Goal: Information Seeking & Learning: Compare options

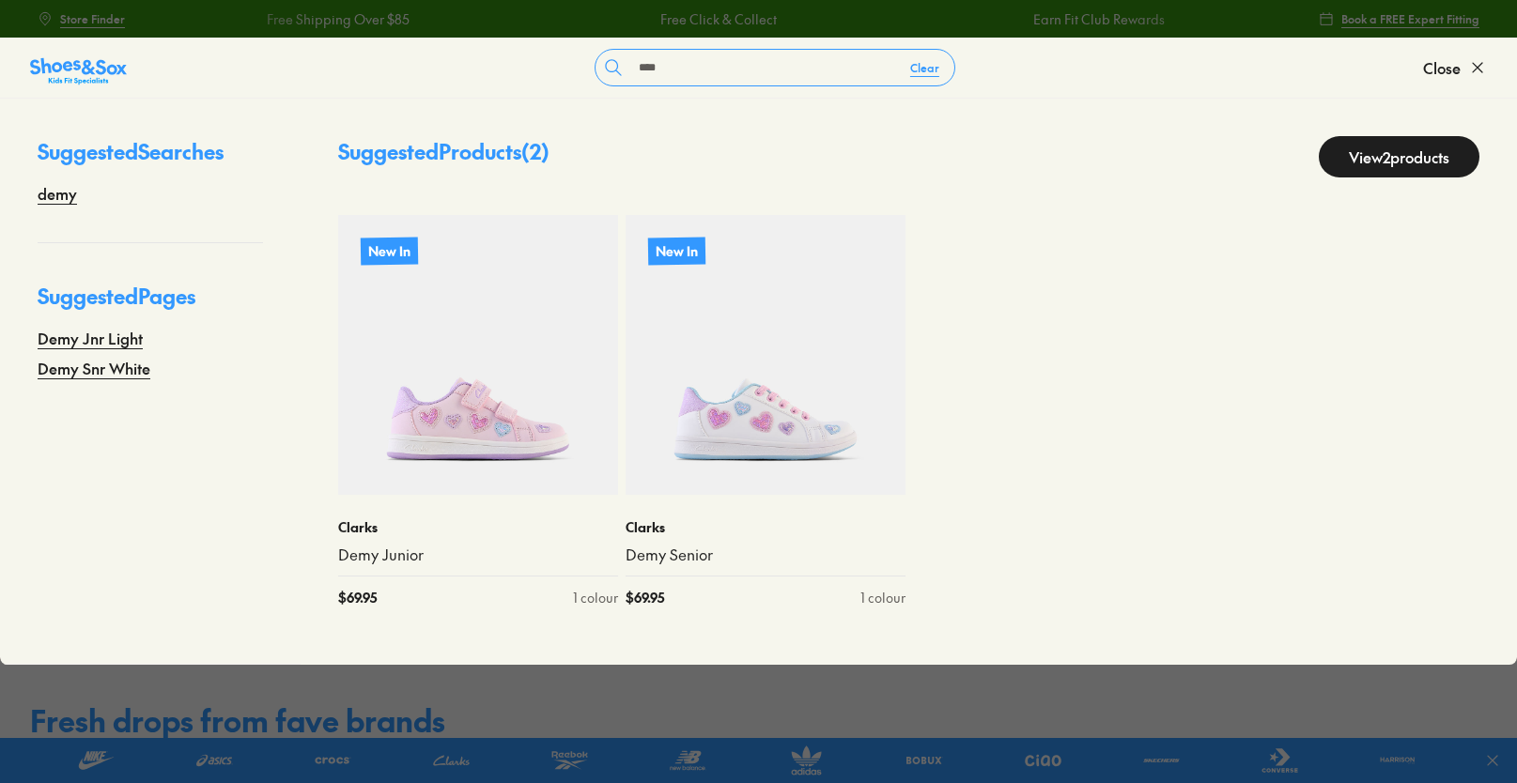
scroll to position [2, 0]
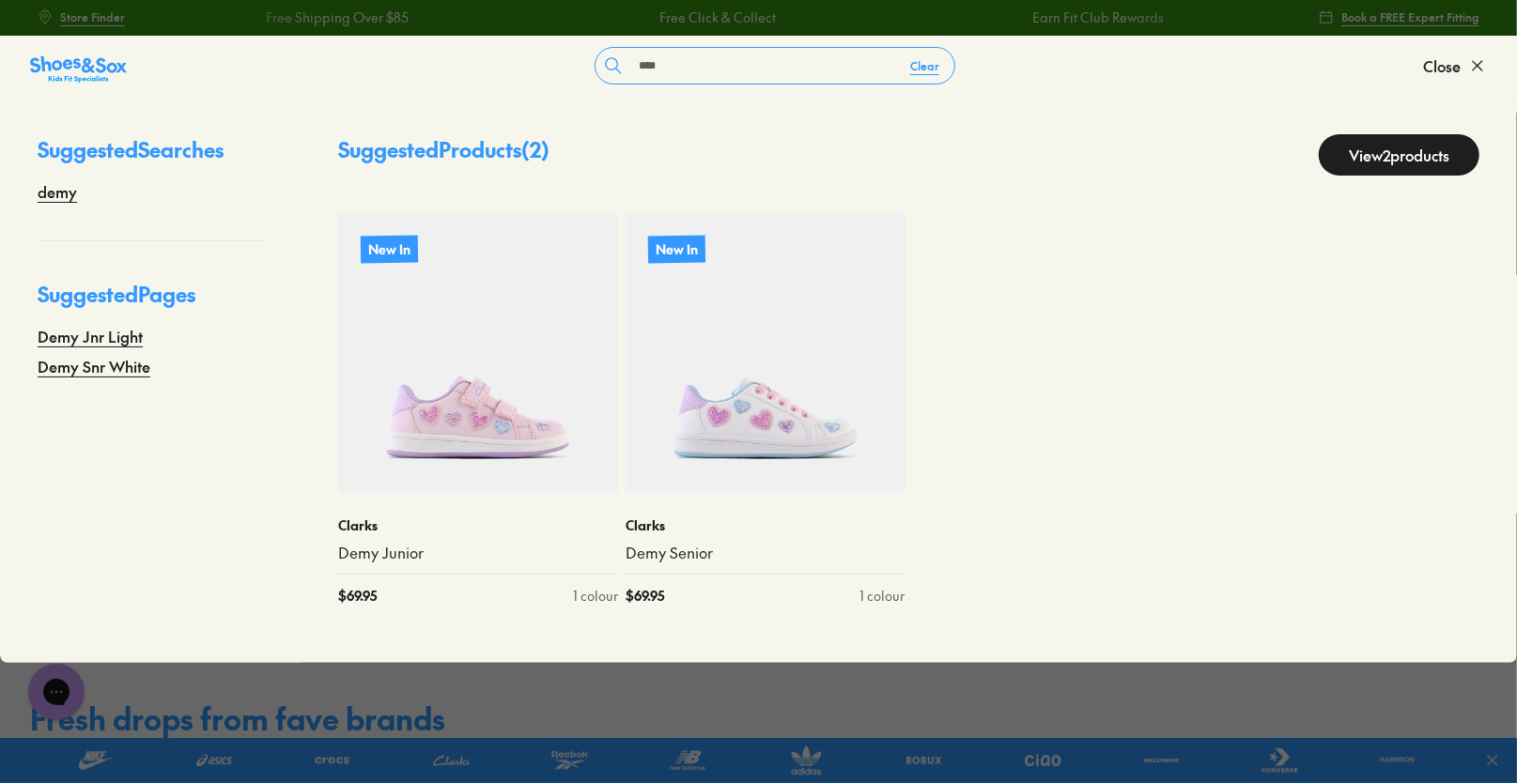
click at [715, 72] on input "****" at bounding box center [763, 66] width 264 height 36
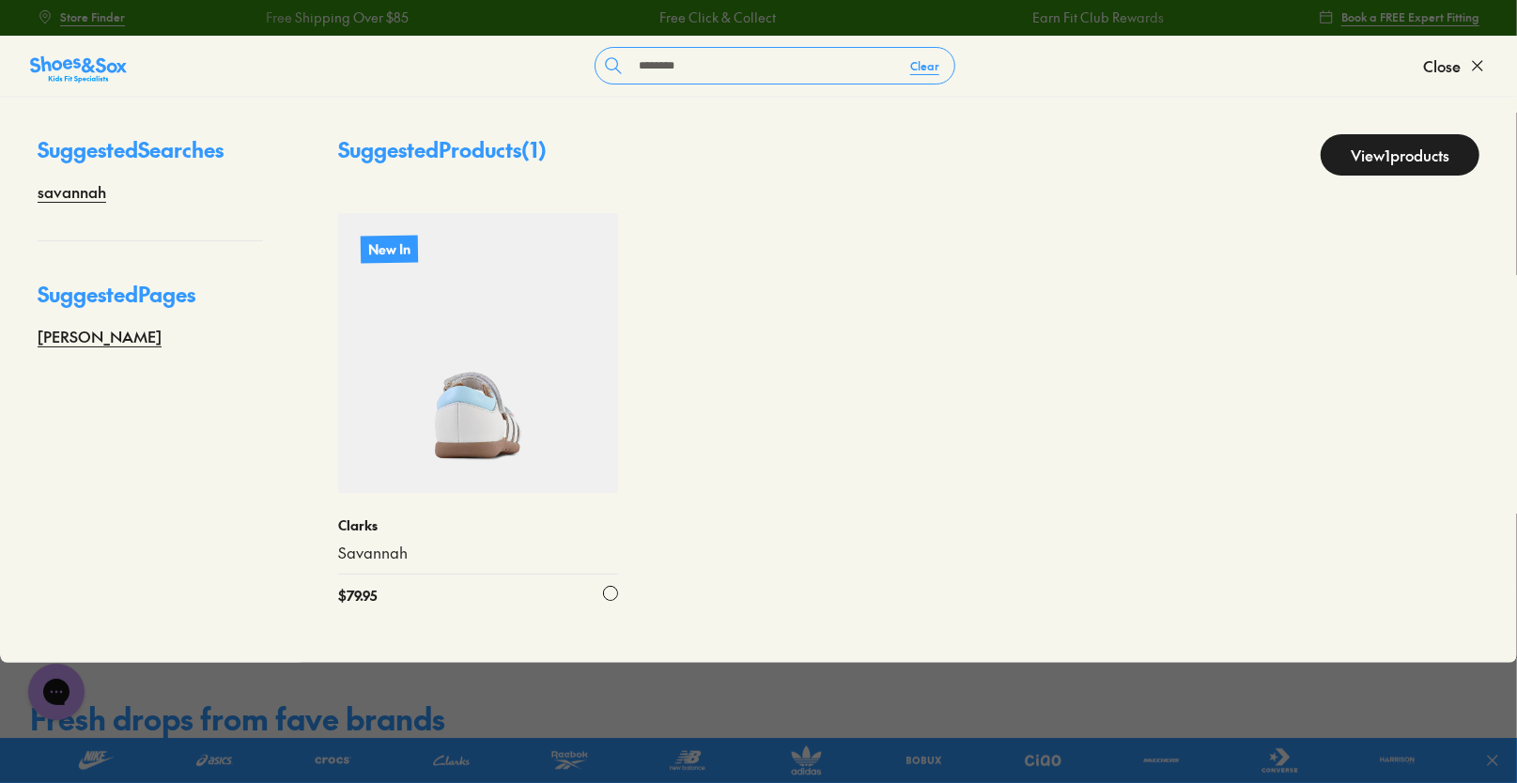
type input "********"
click at [542, 386] on img at bounding box center [478, 353] width 280 height 280
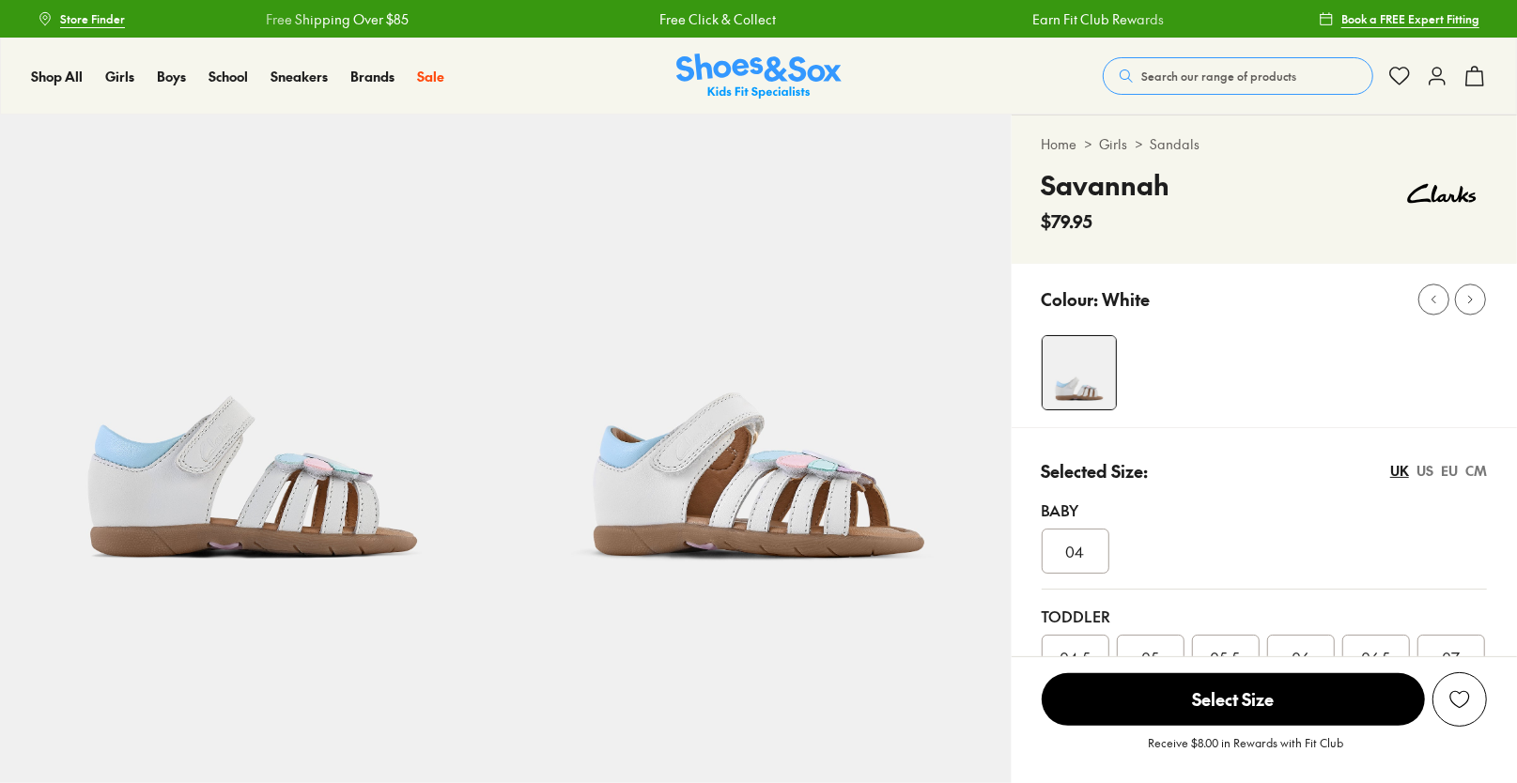
select select "*"
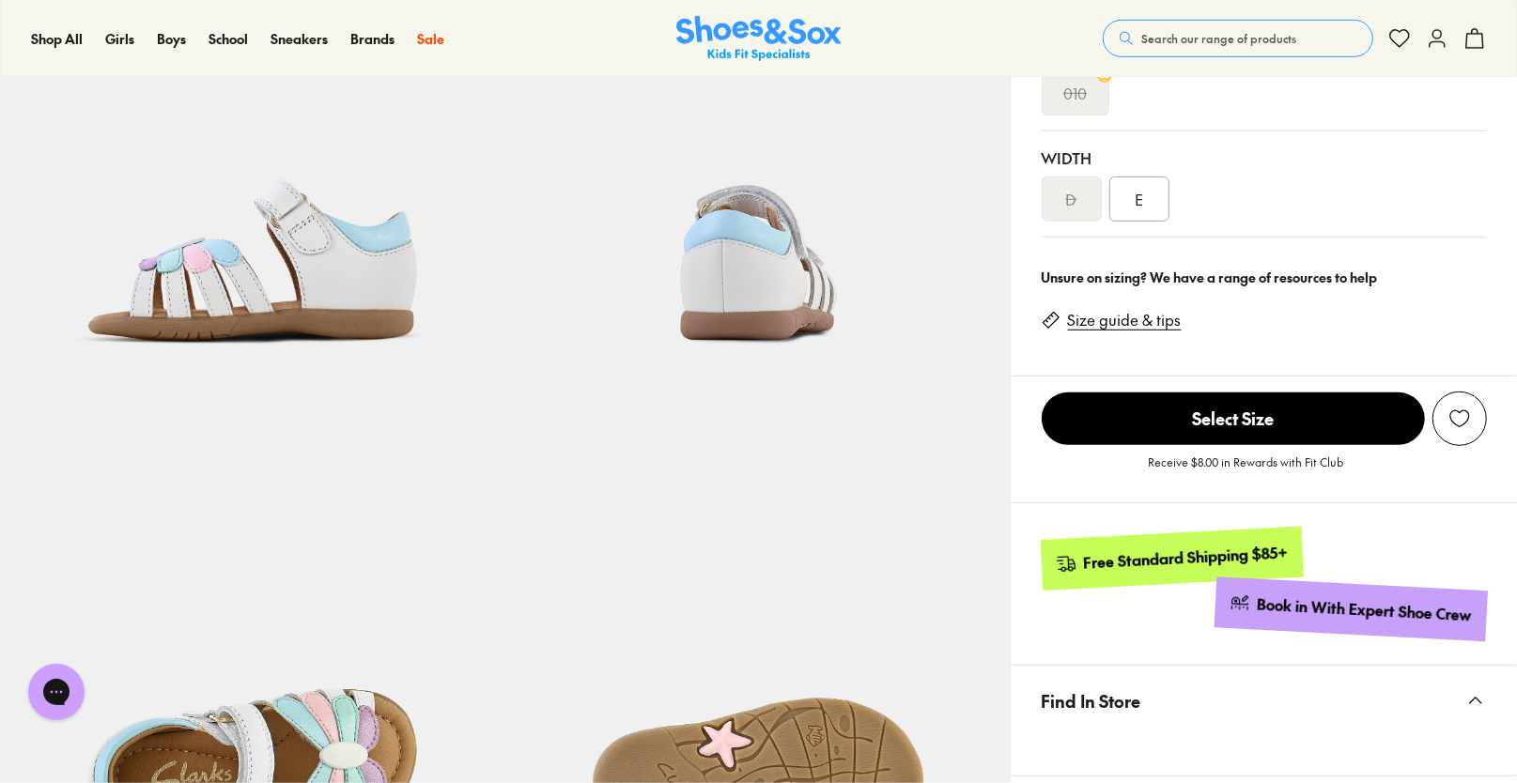
scroll to position [698, 0]
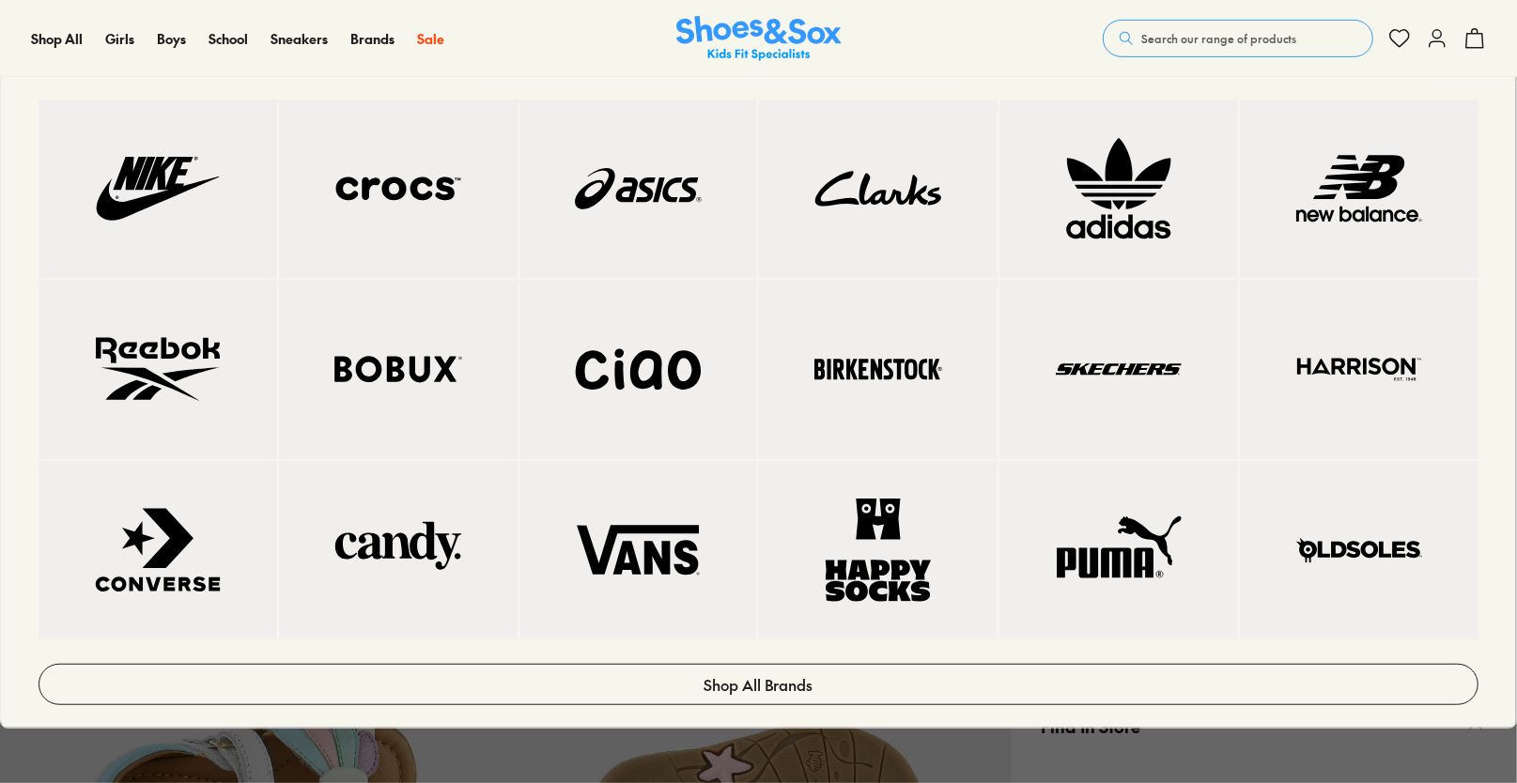
click at [643, 421] on img at bounding box center [638, 369] width 163 height 103
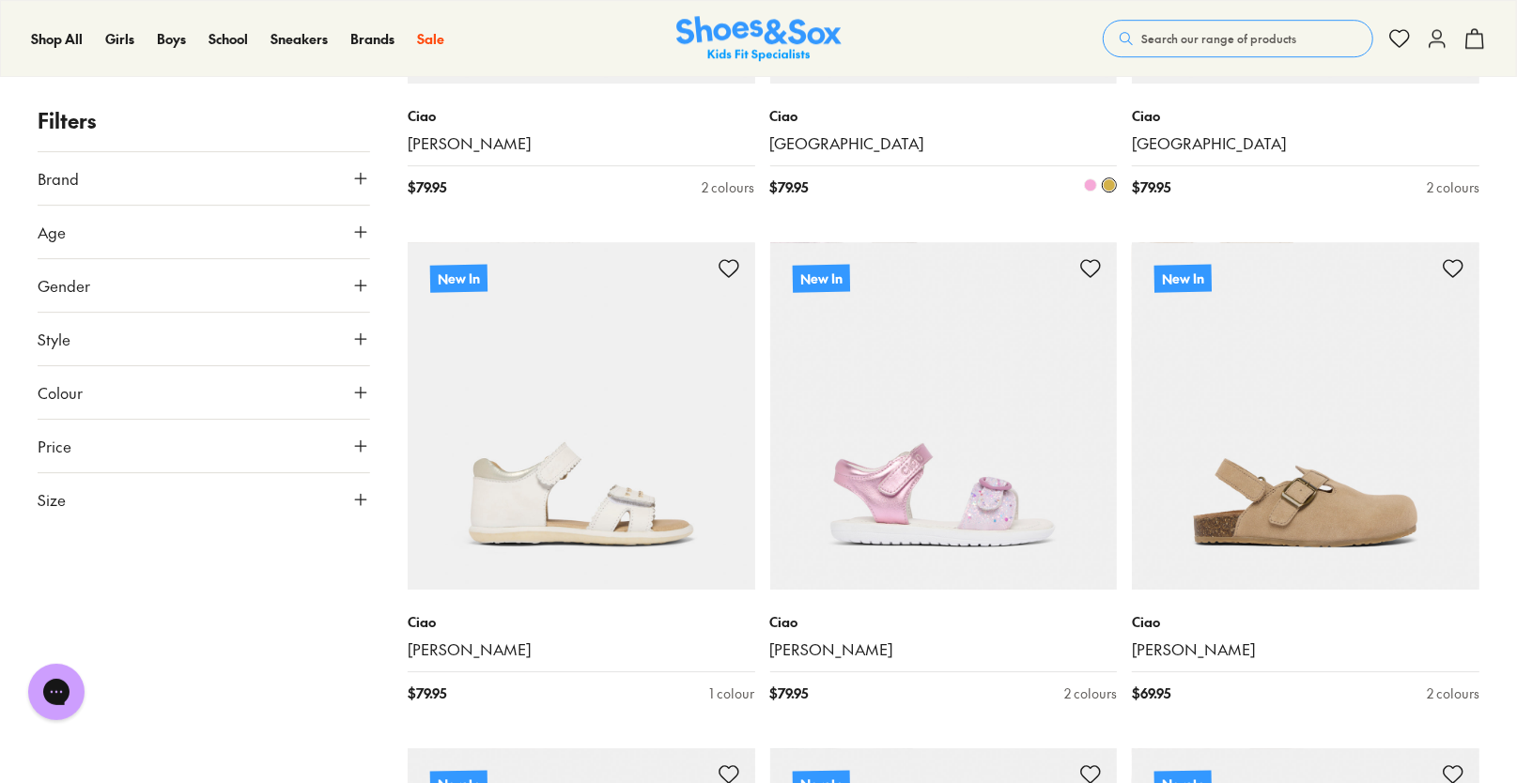
scroll to position [4190, 0]
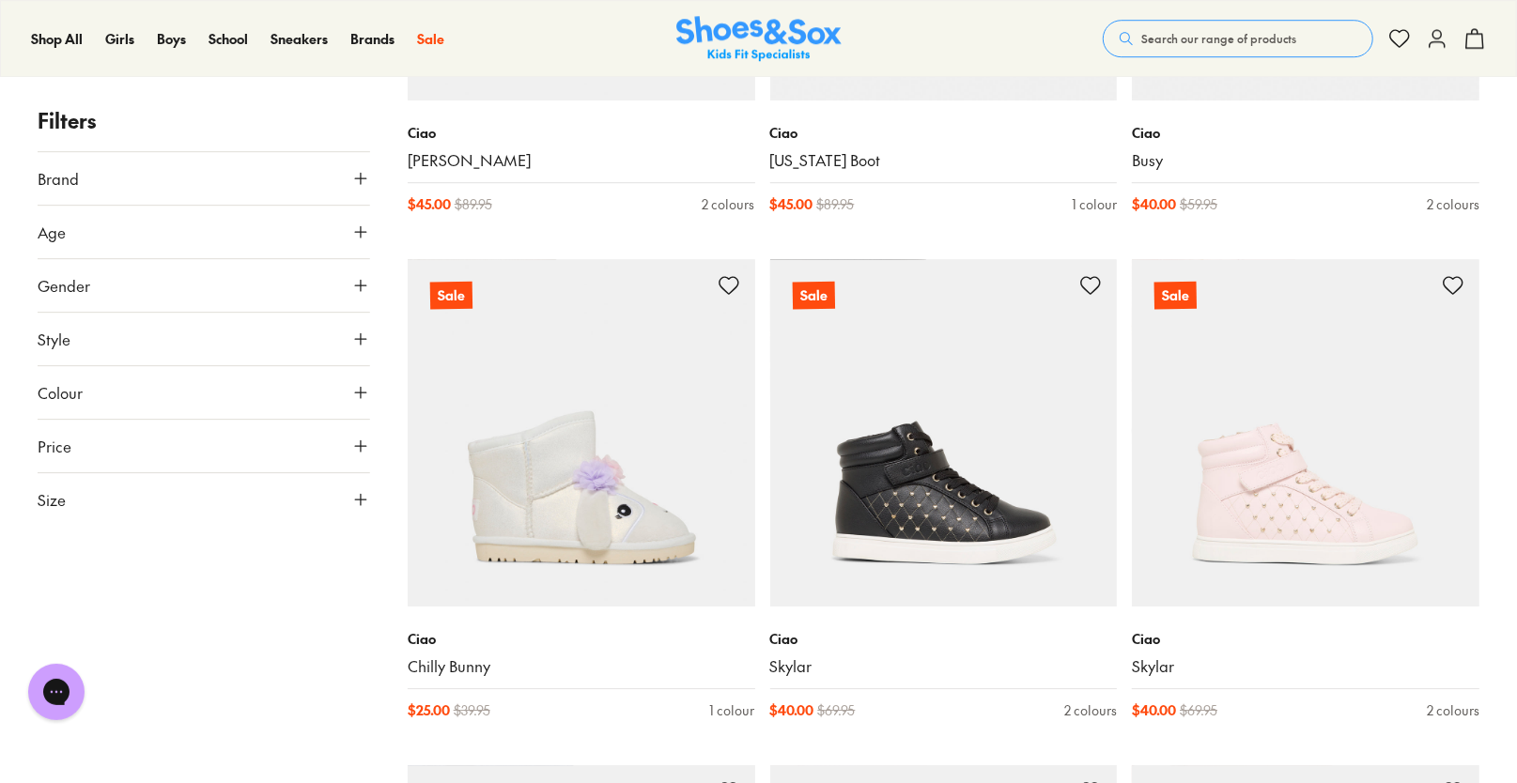
scroll to position [9220, 0]
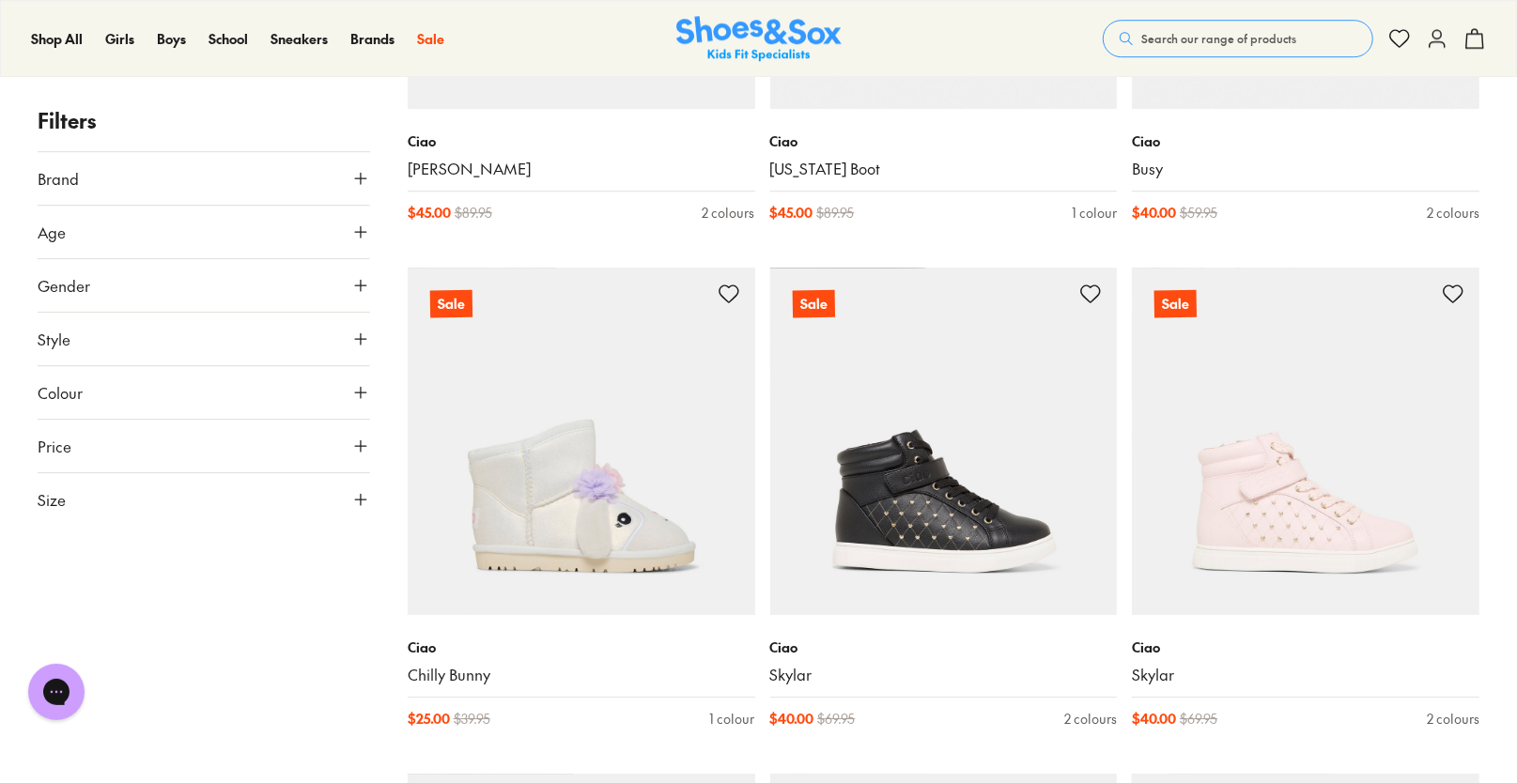
click at [105, 339] on button "Style" at bounding box center [204, 339] width 333 height 53
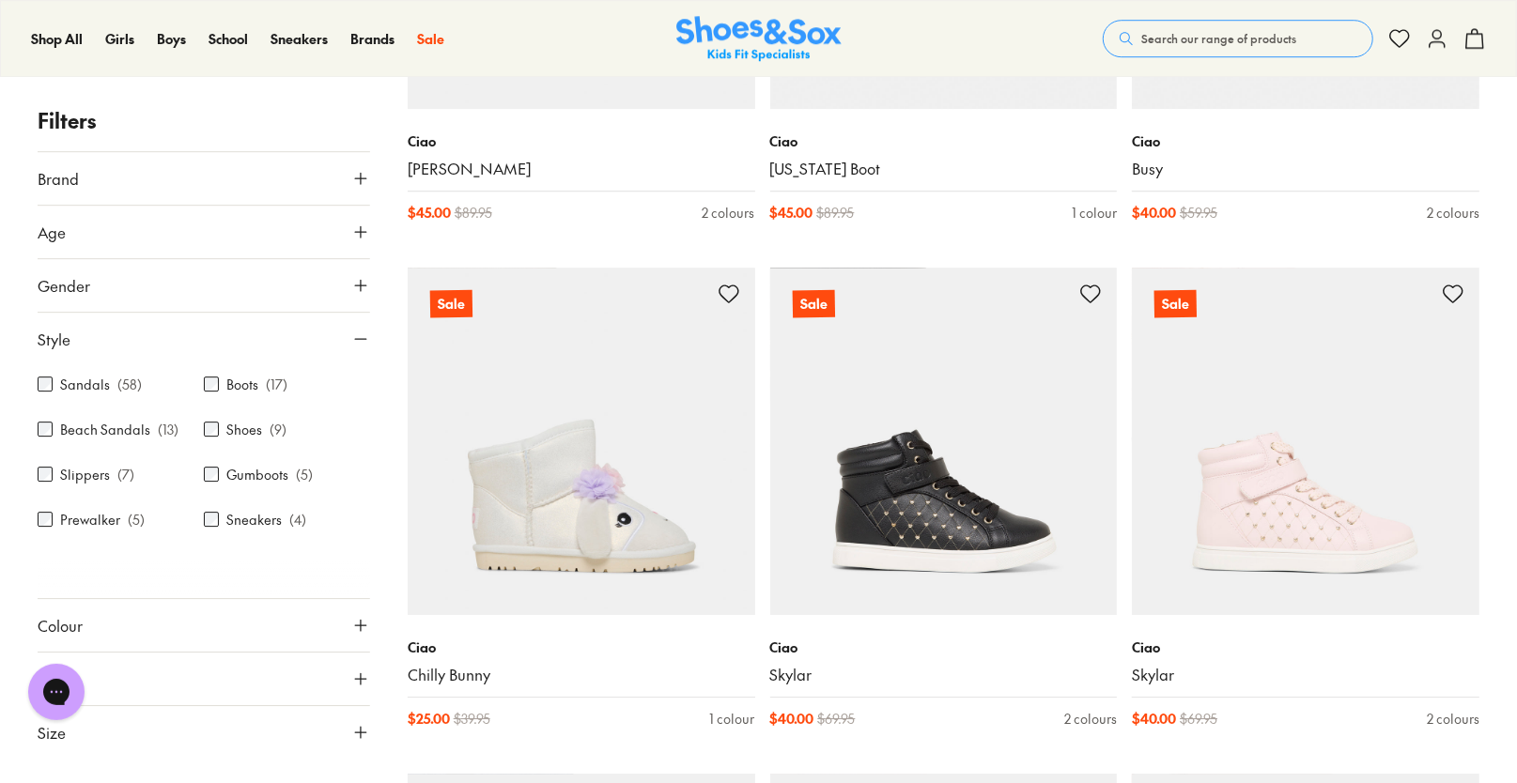
click at [89, 384] on label "Sandals" at bounding box center [85, 385] width 50 height 20
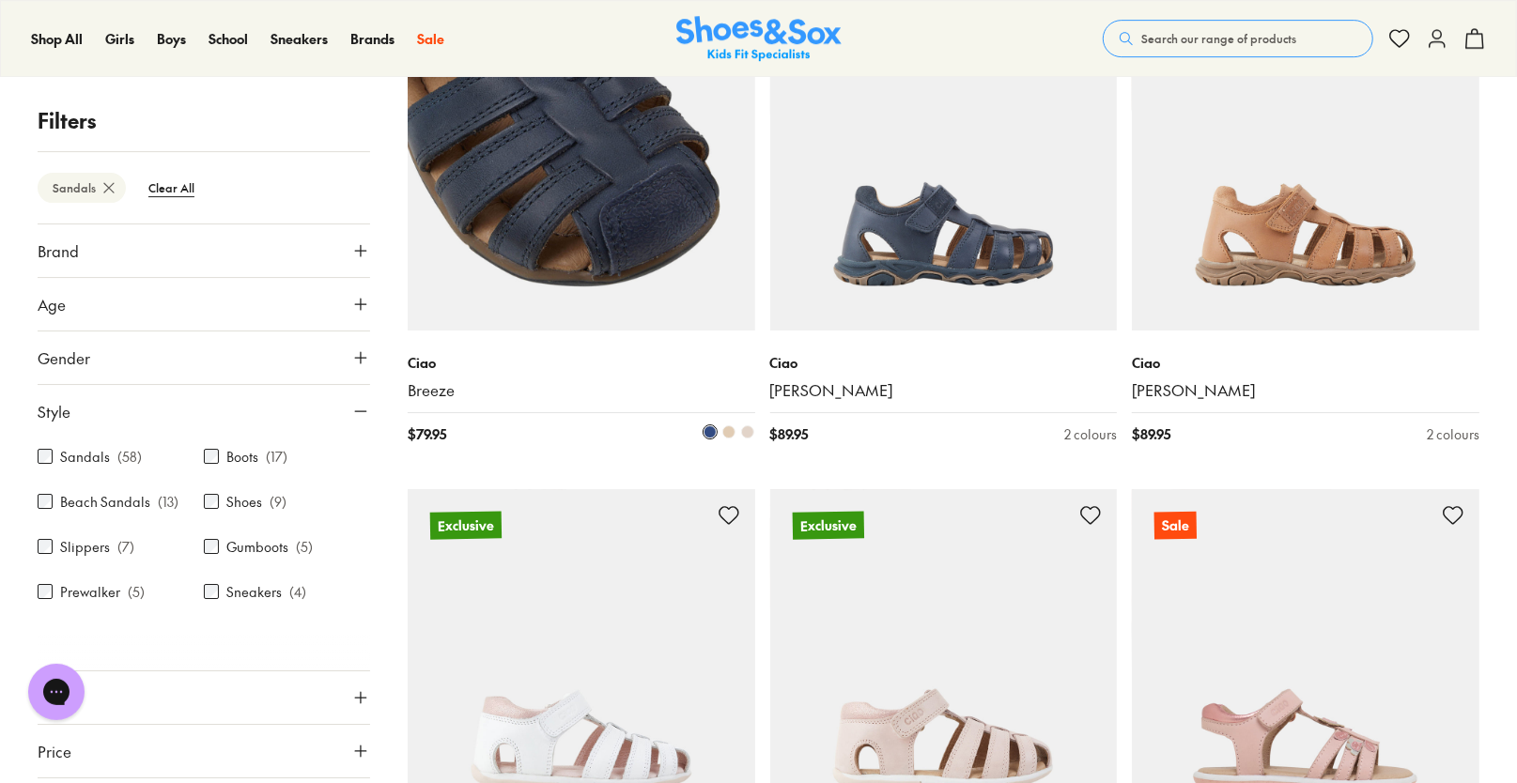
scroll to position [4445, 0]
